Goal: Task Accomplishment & Management: Manage account settings

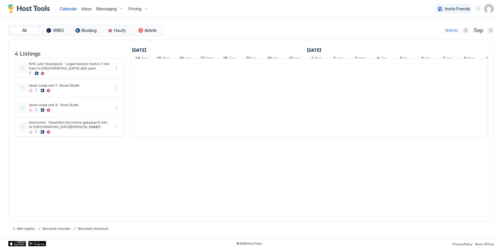
scroll to position [0, 328]
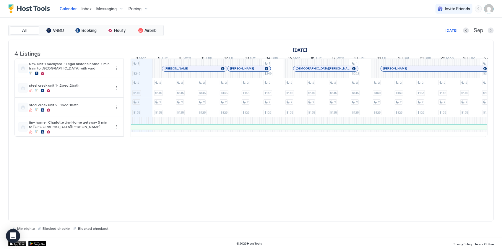
click at [488, 15] on div "Invite Friends JP" at bounding box center [465, 8] width 58 height 17
click at [487, 7] on img "User profile" at bounding box center [488, 8] width 9 height 9
click at [431, 32] on span "Settings" at bounding box center [436, 32] width 16 height 5
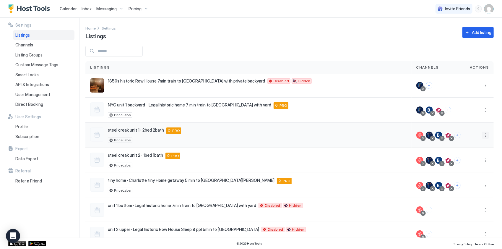
click at [482, 134] on button "More options" at bounding box center [485, 134] width 7 height 7
click at [463, 180] on span "Airbnb Settings" at bounding box center [467, 180] width 26 height 4
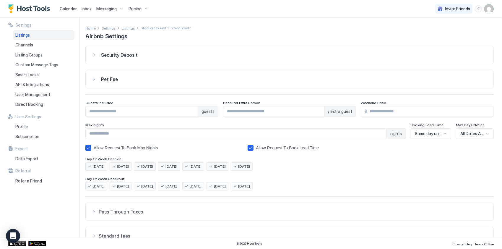
click at [106, 54] on span "Security Deposit" at bounding box center [119, 55] width 37 height 6
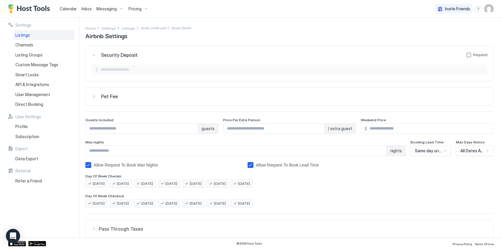
click at [101, 94] on span "Pet Fee" at bounding box center [109, 96] width 17 height 6
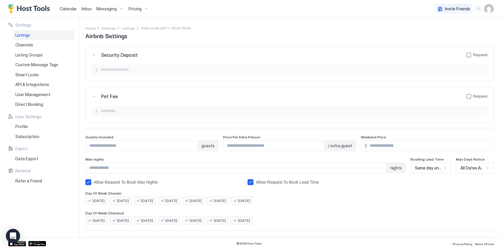
scroll to position [113, 0]
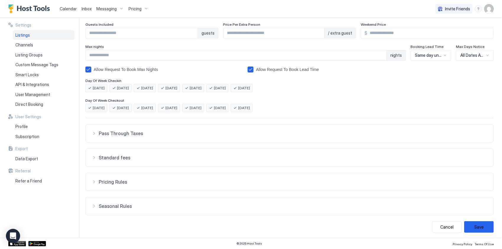
click at [126, 134] on span "Pass Through Taxes" at bounding box center [293, 133] width 389 height 6
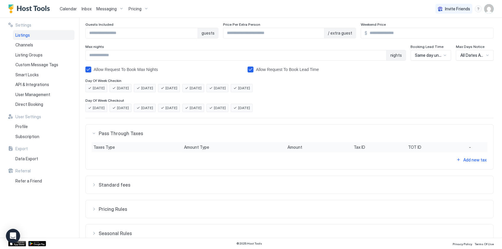
click at [107, 187] on button "Standard fees" at bounding box center [290, 185] width 408 height 18
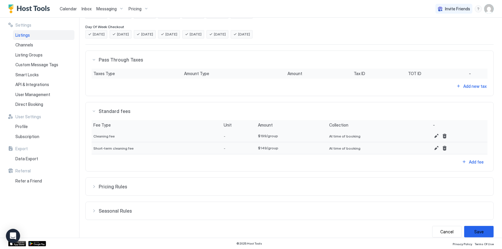
scroll to position [191, 0]
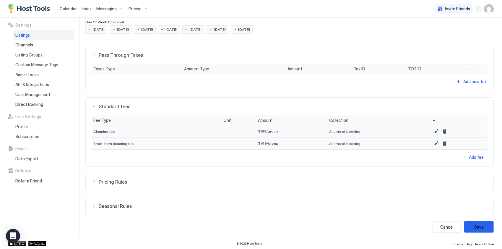
click at [115, 173] on button "Pricing Rules" at bounding box center [290, 182] width 408 height 18
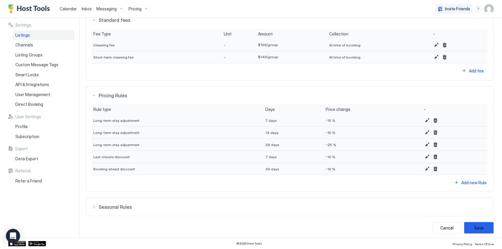
scroll to position [278, 0]
click at [120, 204] on span "Seasonal Rules" at bounding box center [293, 206] width 389 height 6
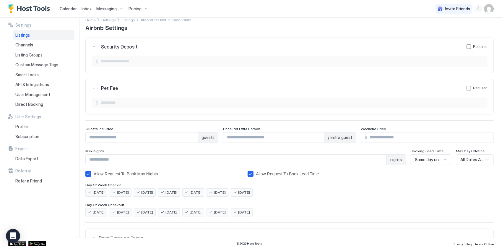
scroll to position [0, 0]
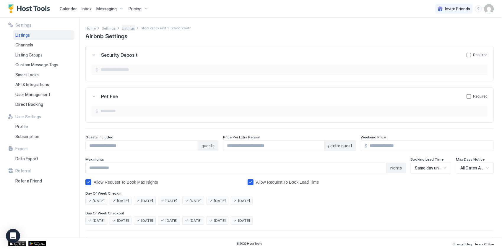
click at [122, 28] on span "Listings" at bounding box center [128, 28] width 13 height 4
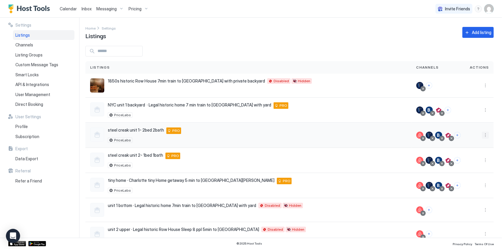
click at [484, 135] on button "More options" at bounding box center [485, 134] width 7 height 7
click at [457, 150] on span "Pricing" at bounding box center [461, 152] width 12 height 4
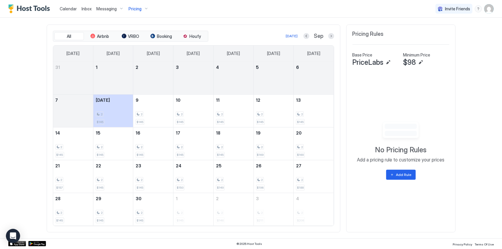
scroll to position [176, 0]
click at [93, 37] on button "Airbnb" at bounding box center [100, 36] width 30 height 8
click at [128, 39] on span "VRBO" at bounding box center [133, 36] width 11 height 5
click at [159, 39] on span "Booking" at bounding box center [164, 36] width 15 height 5
click at [192, 38] on span "Houfy" at bounding box center [195, 36] width 12 height 5
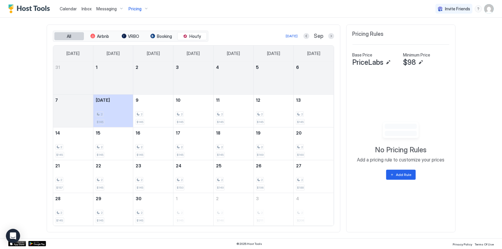
click at [64, 39] on button "All" at bounding box center [69, 36] width 30 height 8
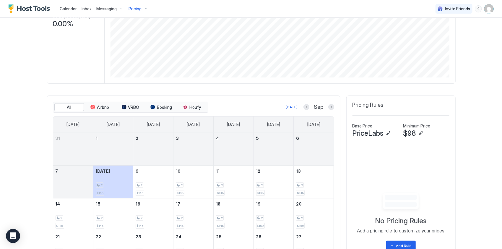
scroll to position [118, 0]
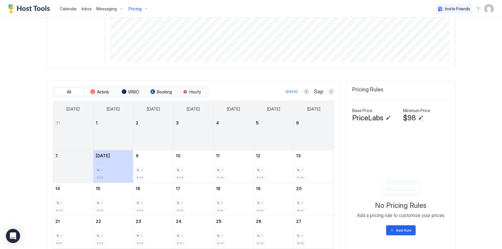
click at [418, 119] on button "Edit" at bounding box center [420, 117] width 7 height 7
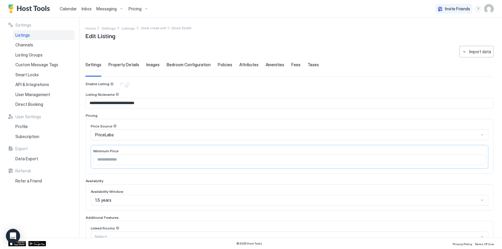
click at [186, 128] on div "Price Source" at bounding box center [290, 127] width 398 height 6
click at [181, 134] on div "PriceLabs" at bounding box center [287, 134] width 384 height 5
click at [70, 152] on div "Export Data Export" at bounding box center [41, 154] width 66 height 17
click at [72, 8] on span "Calendar" at bounding box center [68, 8] width 17 height 5
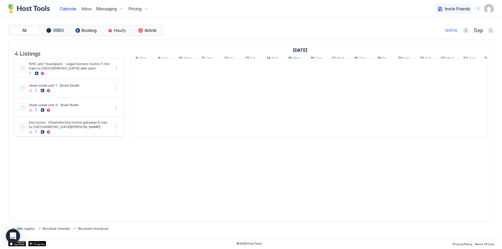
scroll to position [0, 328]
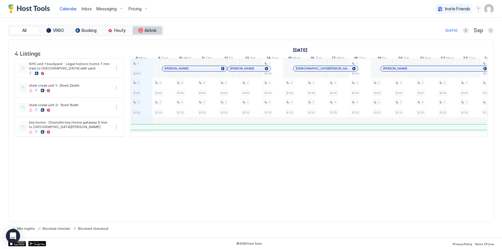
click at [142, 32] on div "tab-group" at bounding box center [140, 30] width 5 height 5
click at [116, 33] on button "Houfy" at bounding box center [117, 30] width 30 height 8
click at [139, 34] on div "All VRBO Booking Houfy Airbnb" at bounding box center [85, 30] width 155 height 11
click at [145, 31] on span "Airbnb" at bounding box center [151, 30] width 12 height 5
